Goal: Task Accomplishment & Management: Complete application form

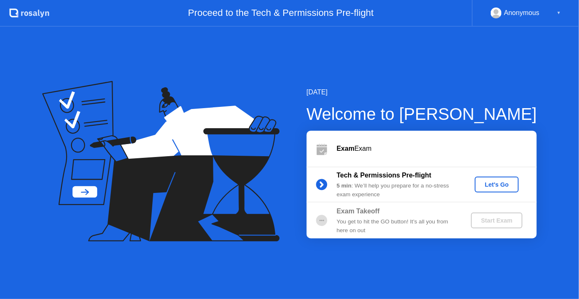
click at [492, 183] on div "Let's Go" at bounding box center [496, 185] width 37 height 7
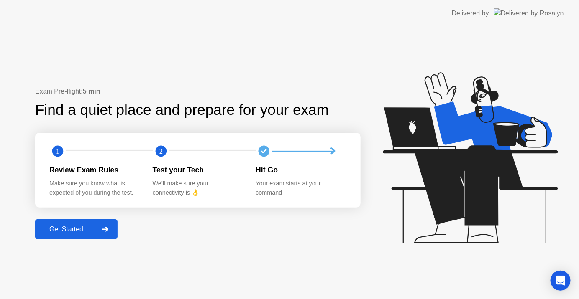
click at [70, 231] on div "Get Started" at bounding box center [66, 230] width 57 height 8
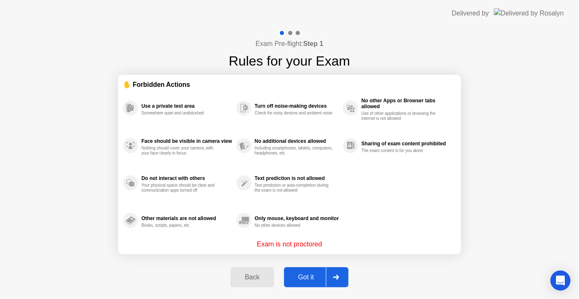
click at [305, 276] on div "Got it" at bounding box center [305, 278] width 39 height 8
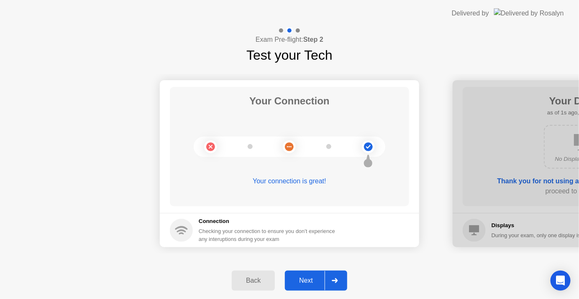
click at [305, 277] on div "Next" at bounding box center [305, 281] width 37 height 8
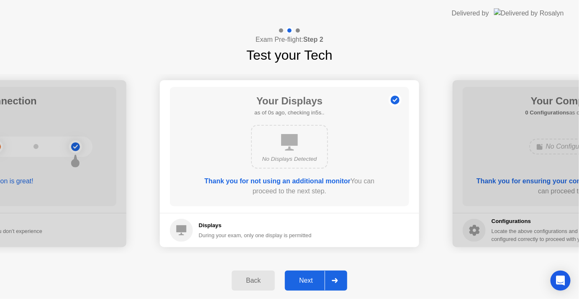
click at [305, 277] on div "Next" at bounding box center [305, 281] width 37 height 8
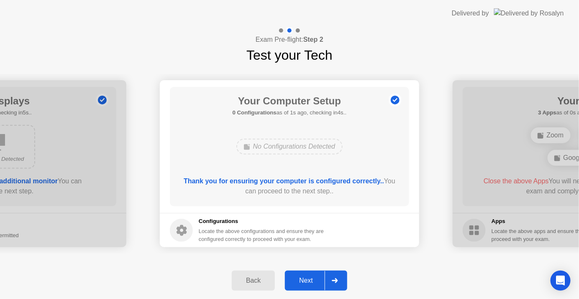
click at [305, 277] on div "Next" at bounding box center [305, 281] width 37 height 8
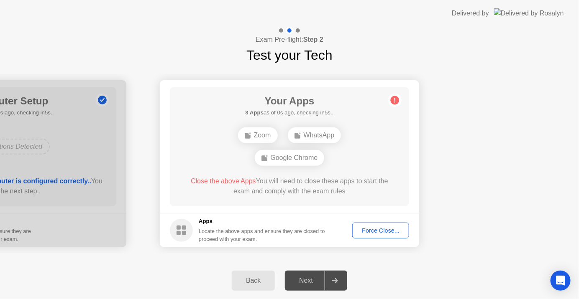
click at [372, 232] on div "Force Close..." at bounding box center [380, 231] width 51 height 7
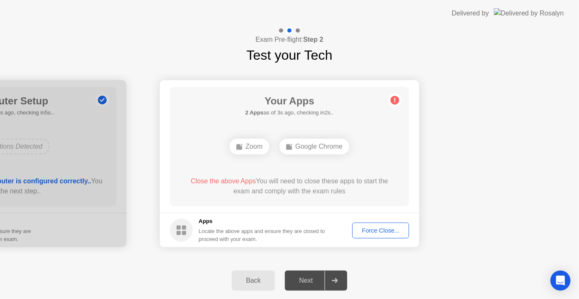
click at [406, 133] on div "Your Apps 2 Apps as of 1s ago, checking in4s.. Zoom Google Chrome Close the abo…" at bounding box center [289, 147] width 239 height 120
click at [387, 230] on div "Force Close..." at bounding box center [380, 231] width 51 height 7
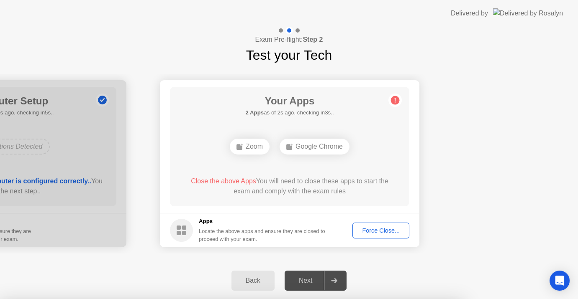
click at [413, 299] on div at bounding box center [289, 299] width 578 height 0
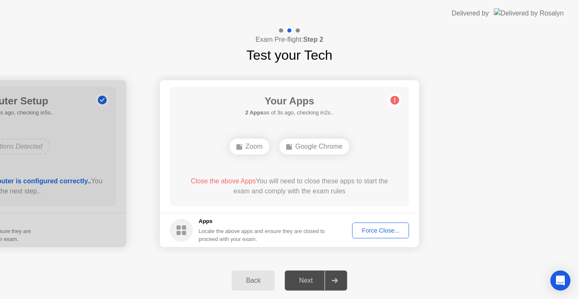
click at [379, 228] on div "Force Close..." at bounding box center [380, 231] width 51 height 7
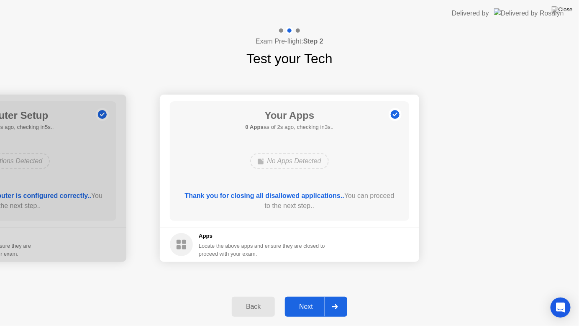
click at [312, 299] on div "Next" at bounding box center [305, 307] width 37 height 8
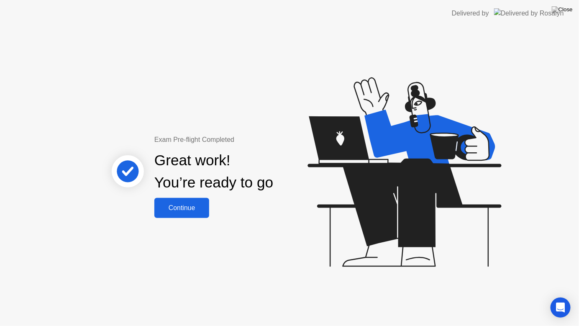
click at [197, 205] on div "Continue" at bounding box center [182, 208] width 50 height 8
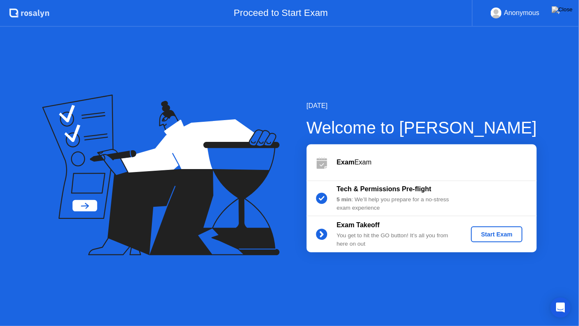
click at [500, 231] on div "Start Exam" at bounding box center [496, 234] width 45 height 7
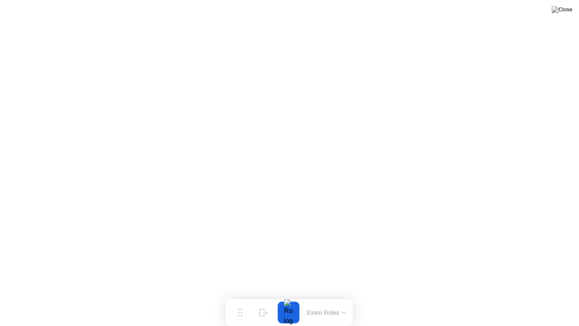
click at [562, 14] on button at bounding box center [562, 9] width 25 height 11
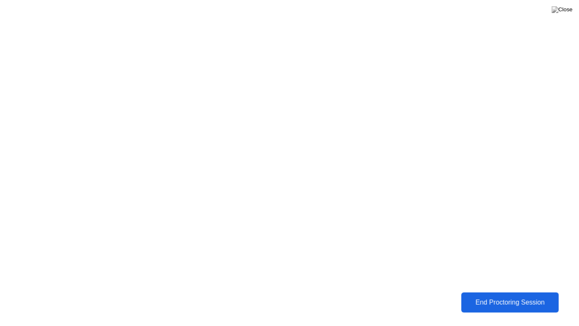
click at [495, 299] on div "End Proctoring Session" at bounding box center [510, 302] width 101 height 8
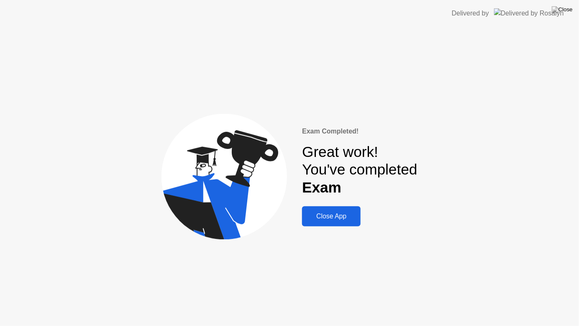
click at [327, 212] on div "Close App" at bounding box center [331, 216] width 54 height 8
